Goal: Use online tool/utility: Utilize a website feature to perform a specific function

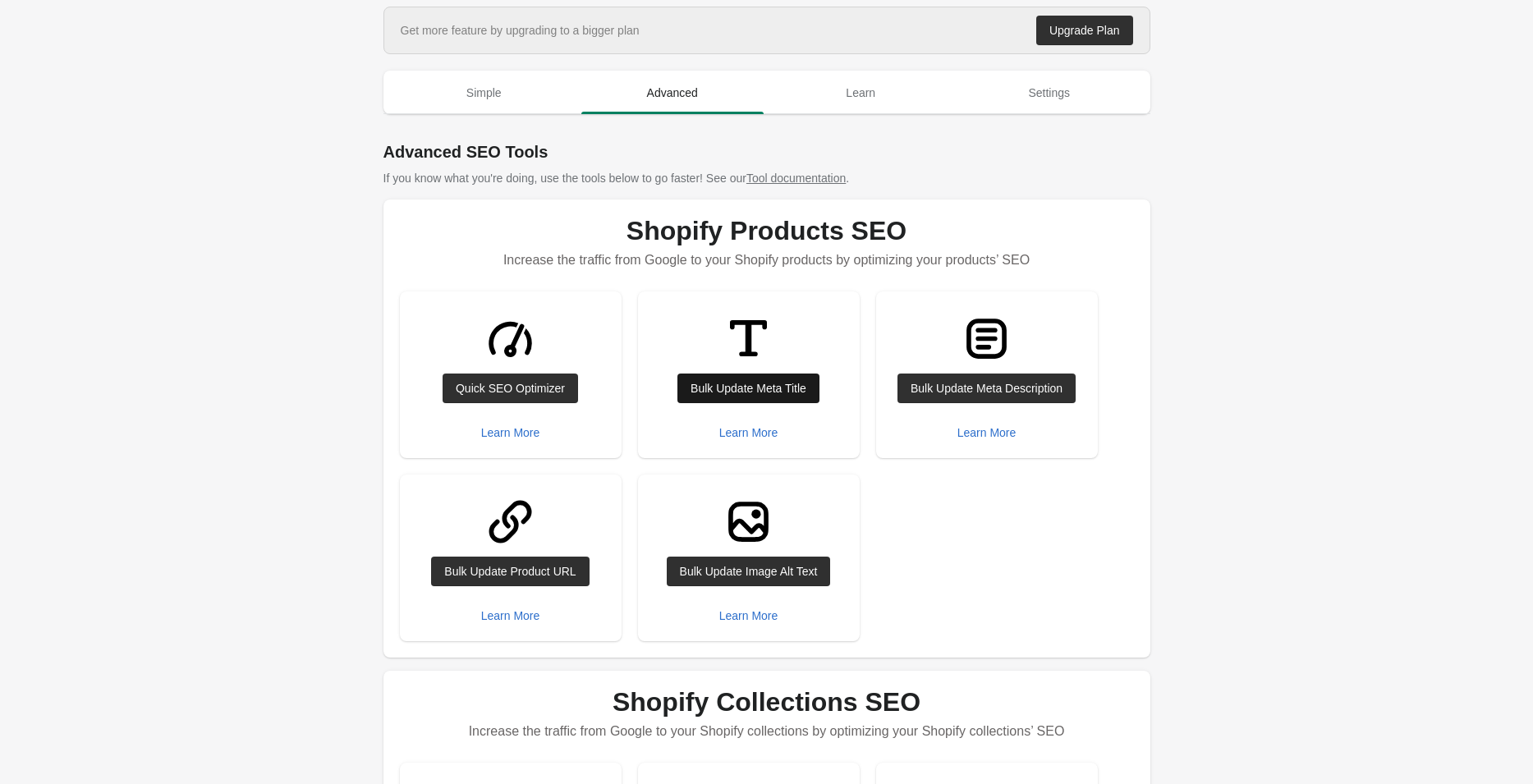
click at [700, 386] on div "Bulk Update Meta Title" at bounding box center [749, 388] width 116 height 13
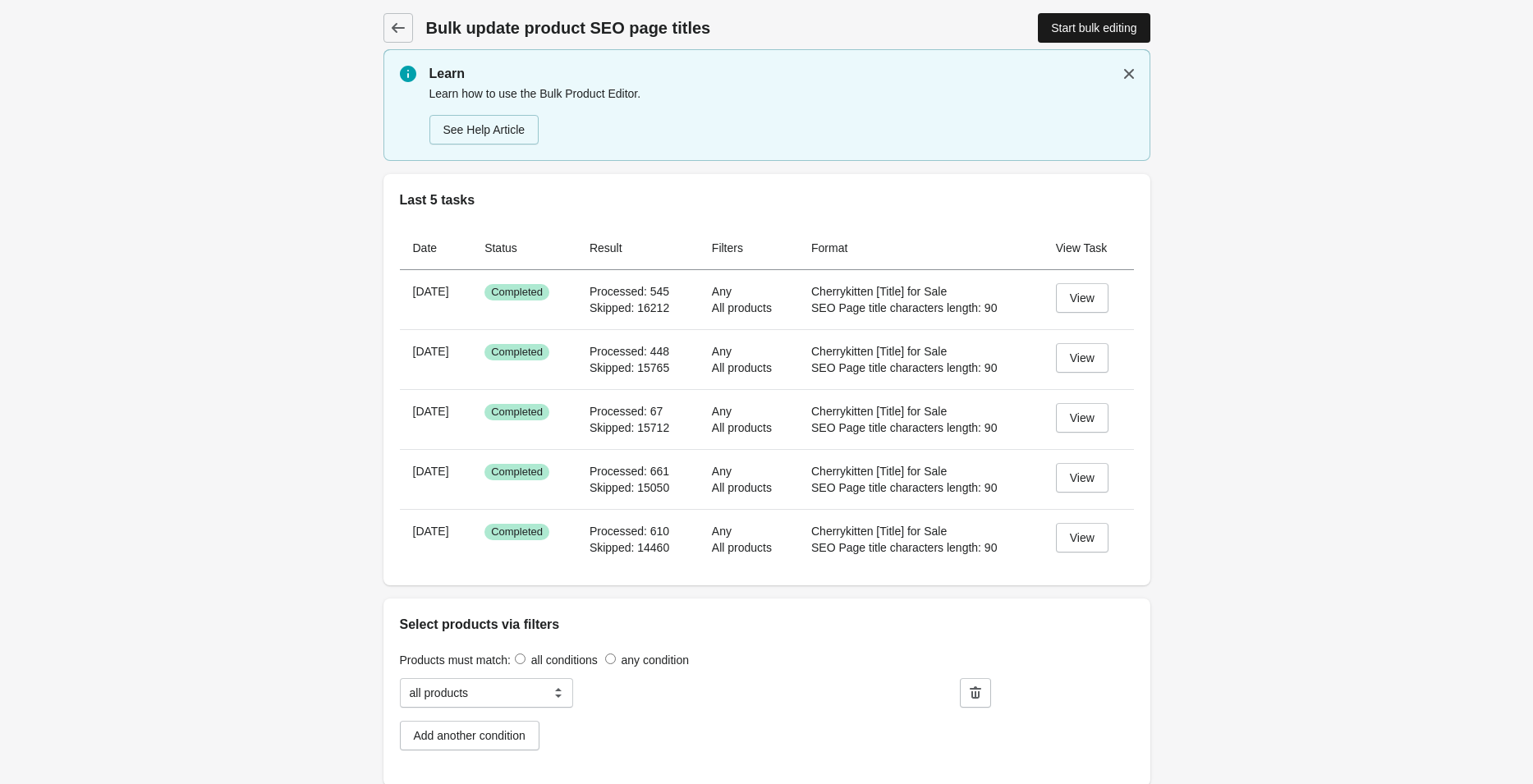
click at [1065, 25] on div "Start bulk editing" at bounding box center [1094, 28] width 86 height 13
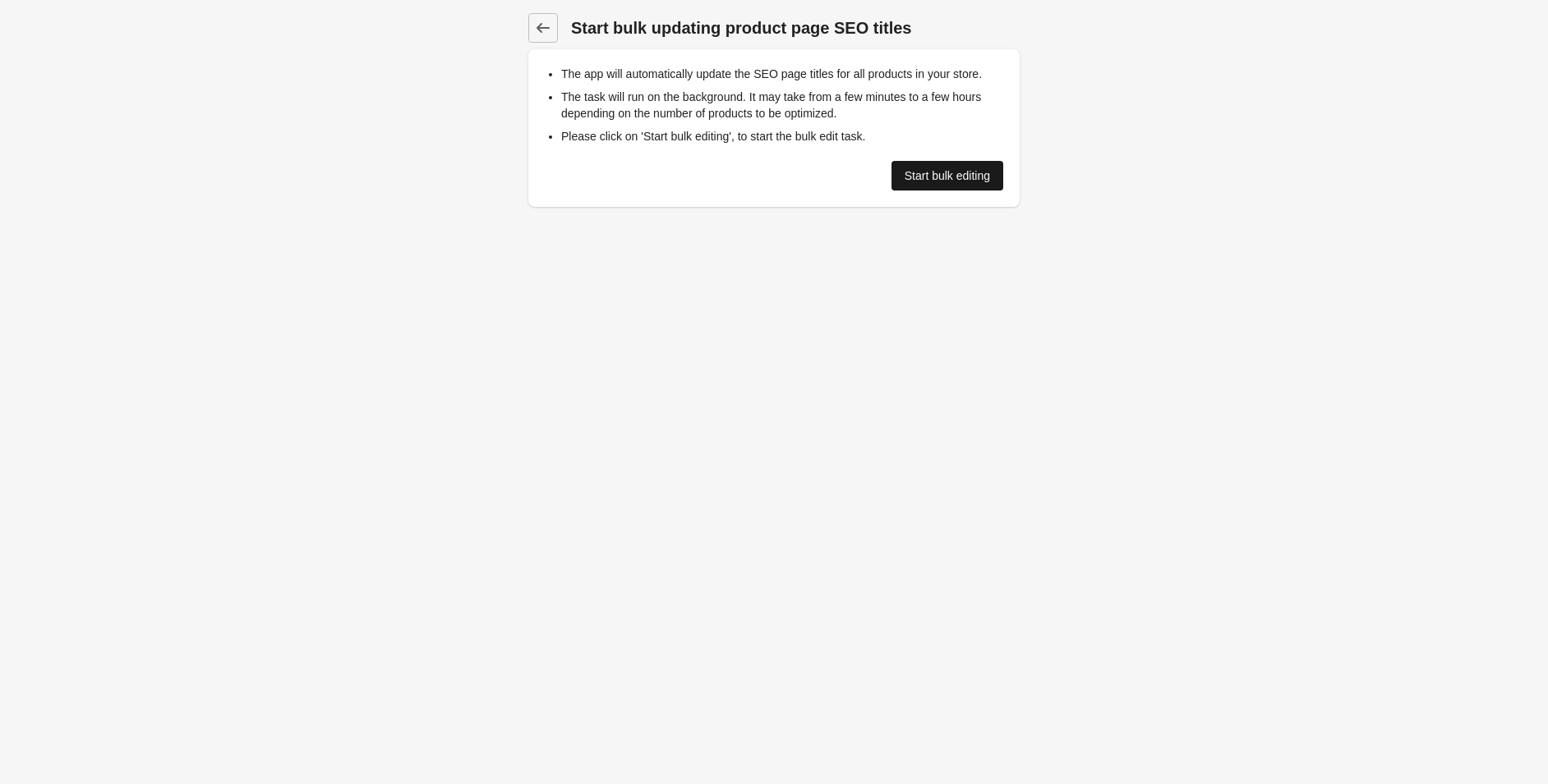
click at [920, 177] on div "Start bulk editing" at bounding box center [947, 175] width 86 height 13
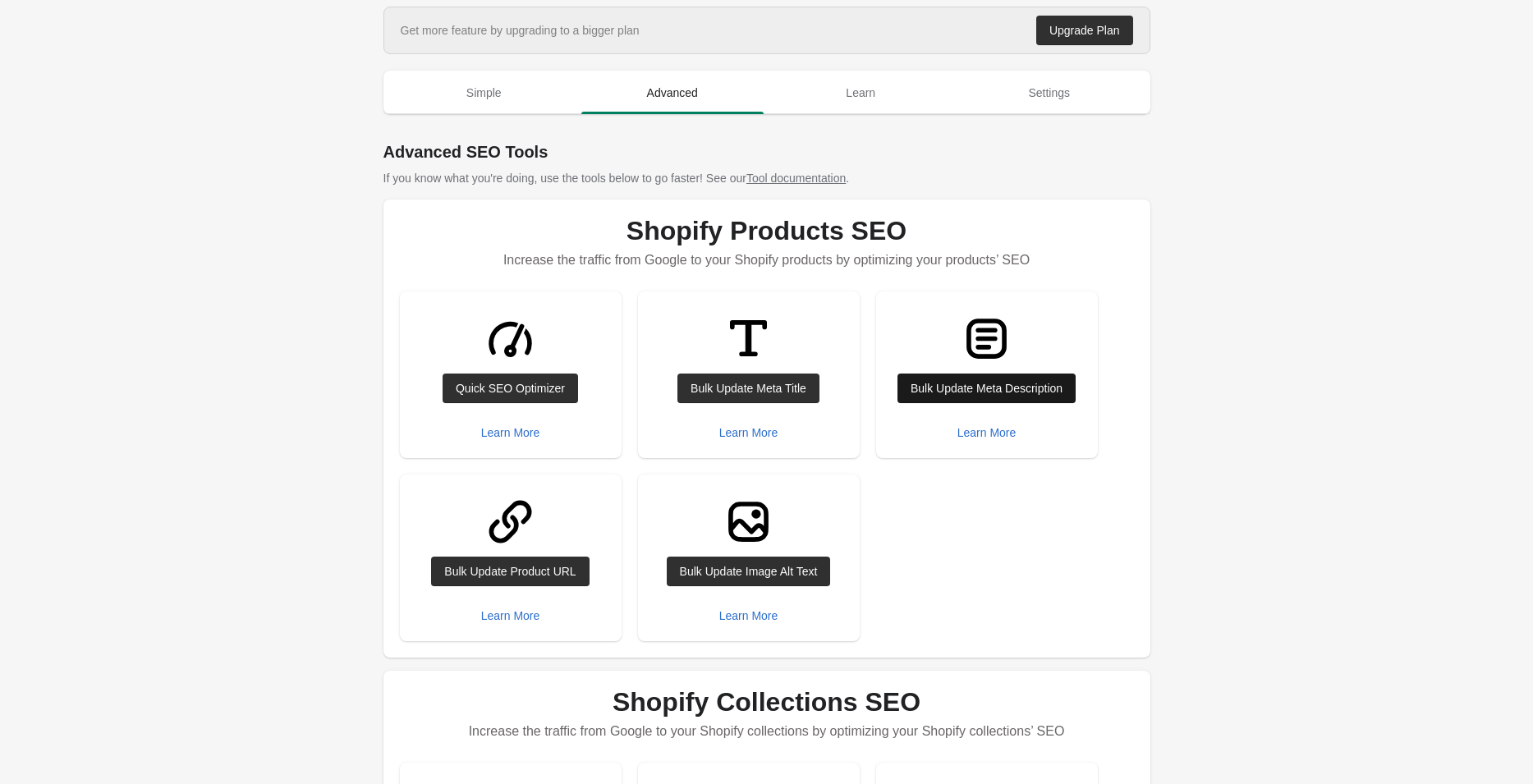
click at [951, 382] on div "Bulk Update Meta Description" at bounding box center [986, 388] width 152 height 13
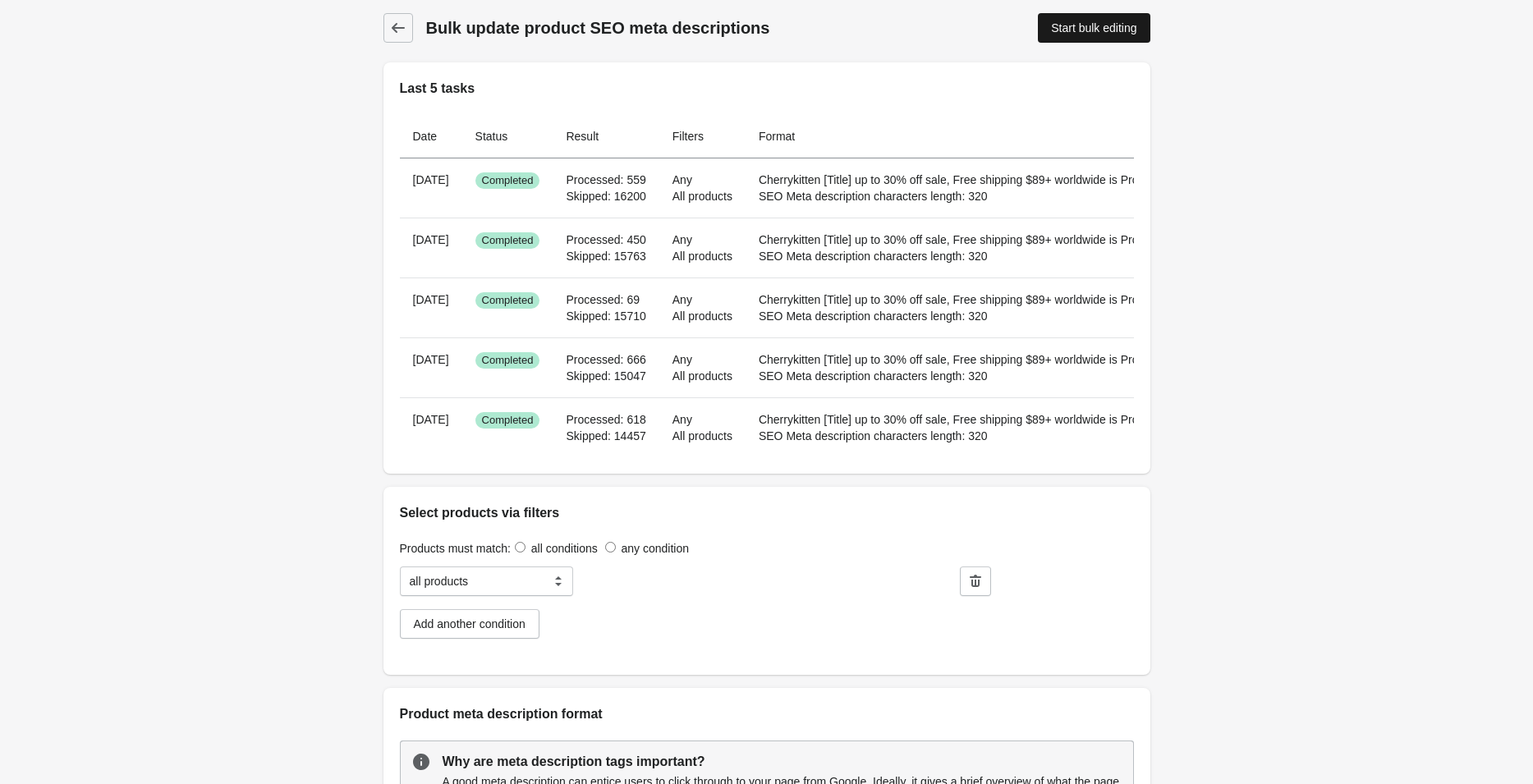
click at [1064, 27] on div "Start bulk editing" at bounding box center [1094, 28] width 86 height 13
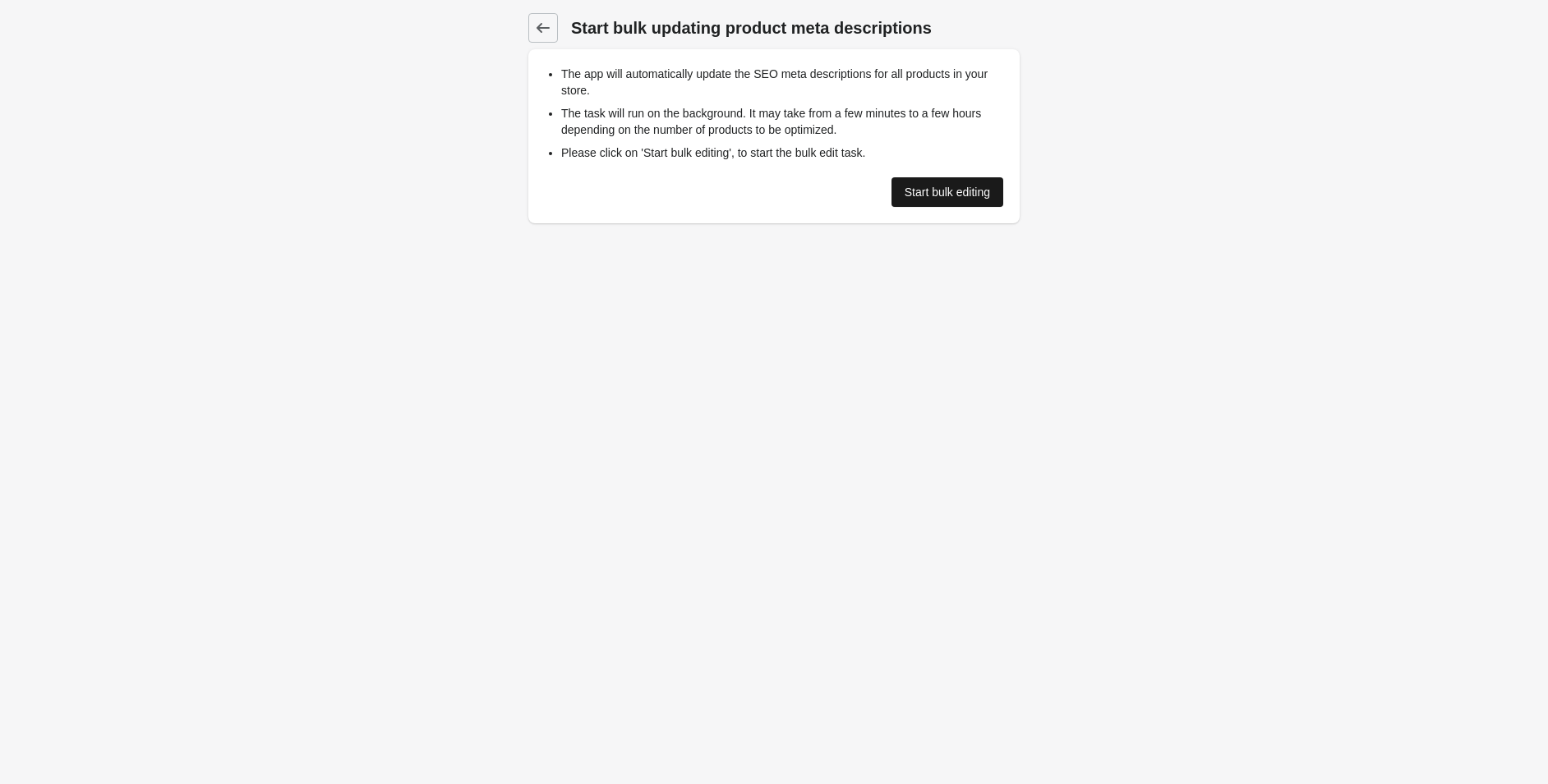
click at [933, 187] on div "Start bulk editing" at bounding box center [947, 191] width 86 height 13
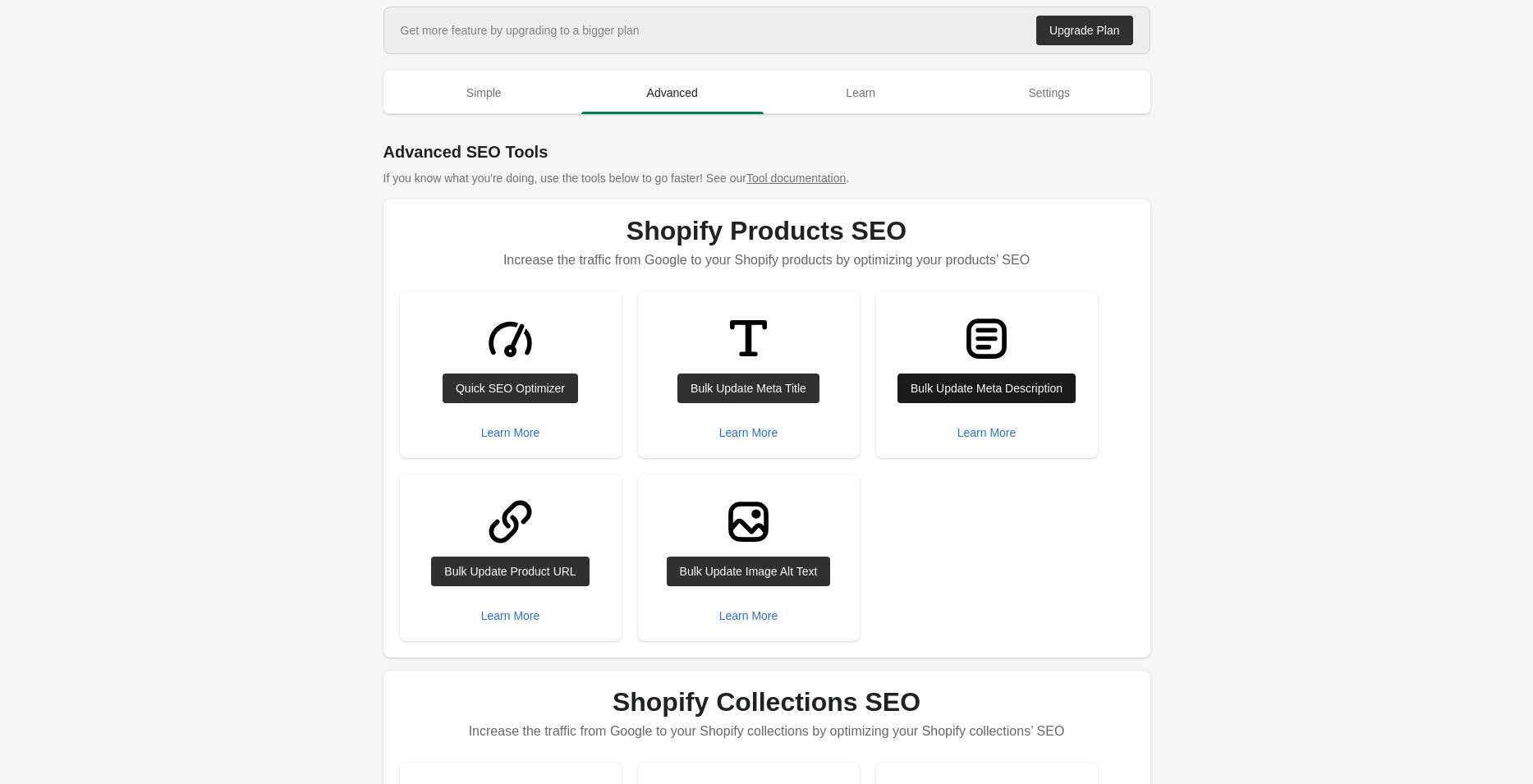
click at [981, 387] on div "Bulk Update Meta Description" at bounding box center [986, 388] width 152 height 13
